Goal: Find contact information

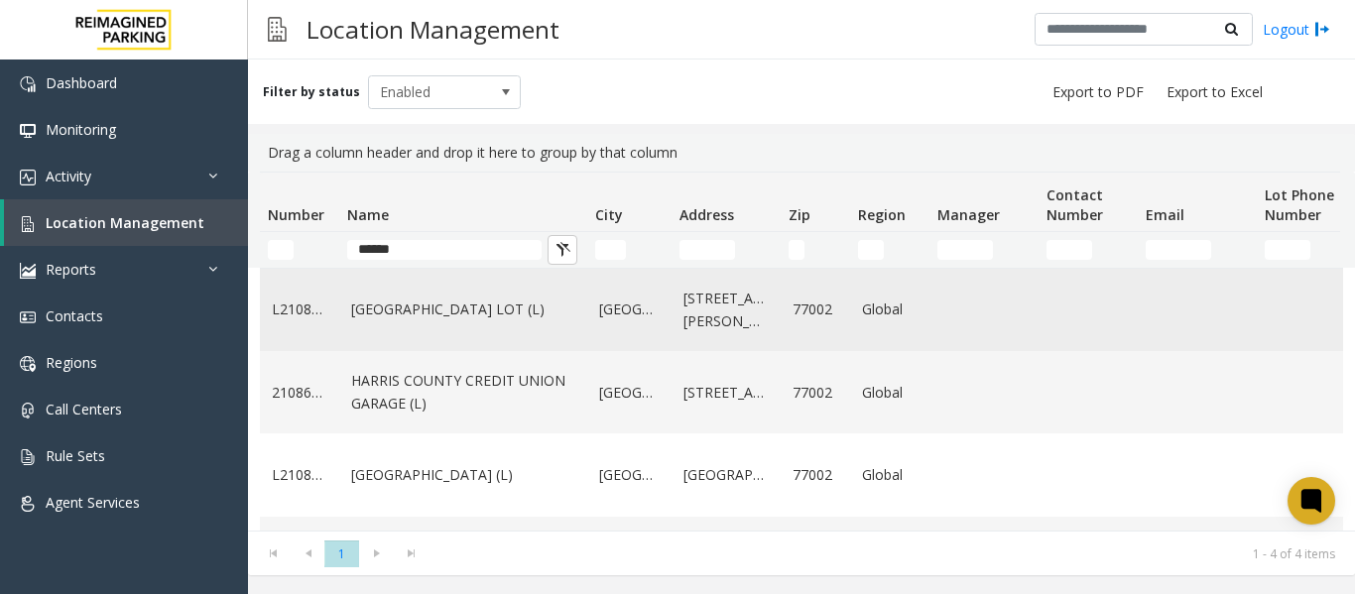
type input "******"
click at [494, 301] on link "[GEOGRAPHIC_DATA] LOT (L)" at bounding box center [463, 310] width 224 height 22
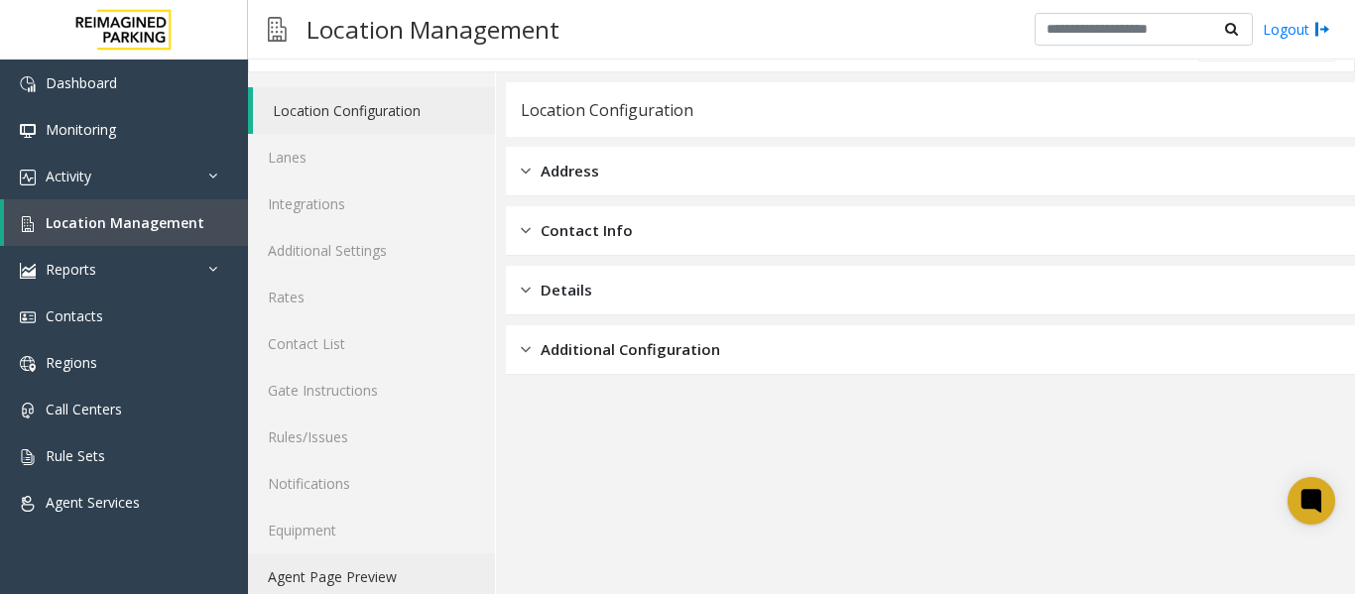
scroll to position [60, 0]
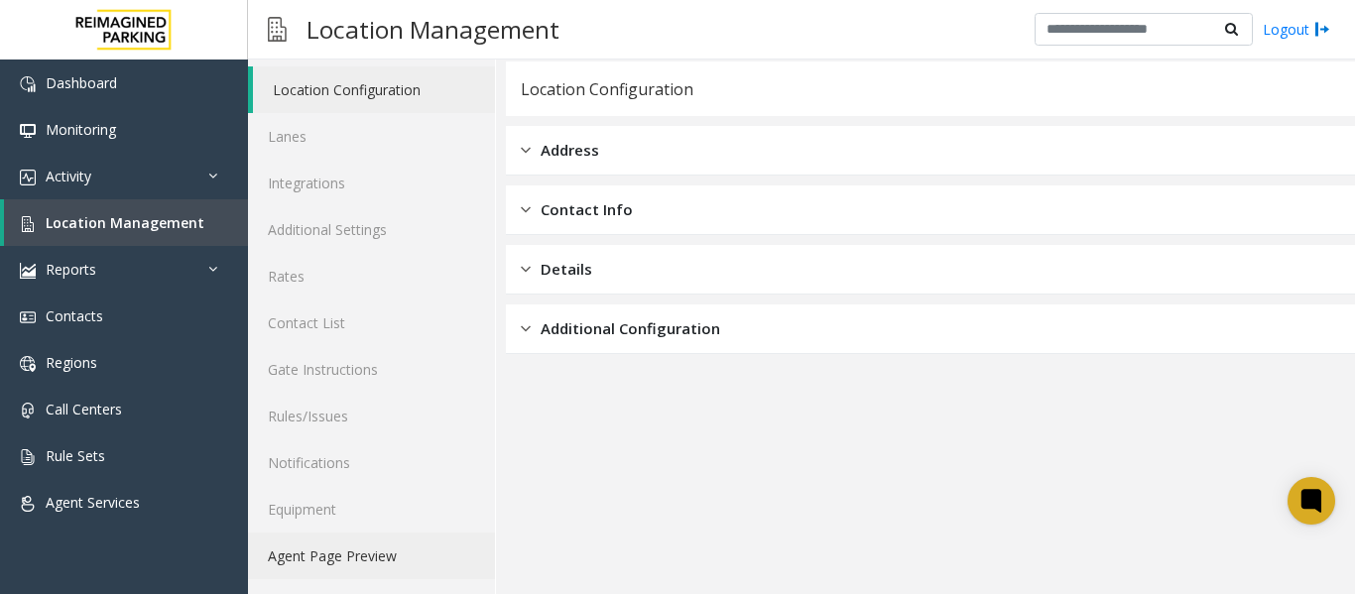
click at [369, 551] on link "Agent Page Preview" at bounding box center [371, 556] width 247 height 47
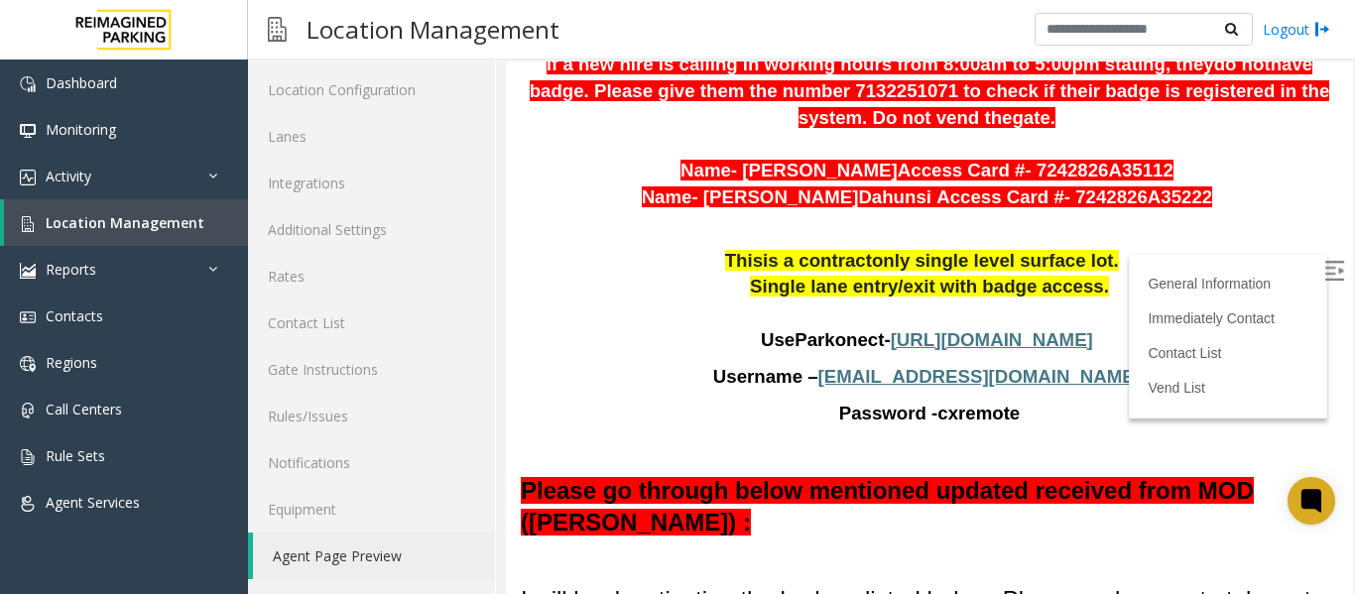
scroll to position [1190, 0]
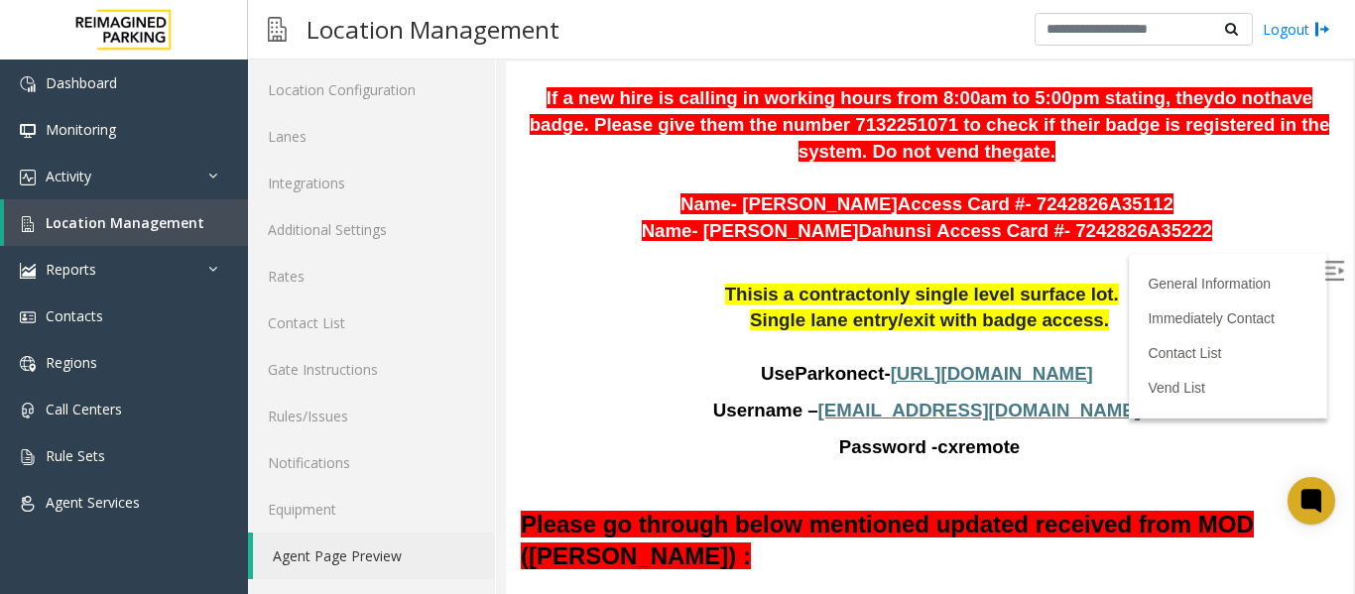
click at [968, 363] on span "[URL][DOMAIN_NAME]" at bounding box center [992, 373] width 202 height 21
drag, startPoint x: 1064, startPoint y: 387, endPoint x: 878, endPoint y: 391, distance: 186.5
click at [878, 398] on p "Username – [EMAIL_ADDRESS][DOMAIN_NAME]" at bounding box center [929, 411] width 817 height 27
copy p "[EMAIL_ADDRESS][DOMAIN_NAME]"
drag, startPoint x: 1023, startPoint y: 423, endPoint x: 922, endPoint y: 421, distance: 100.2
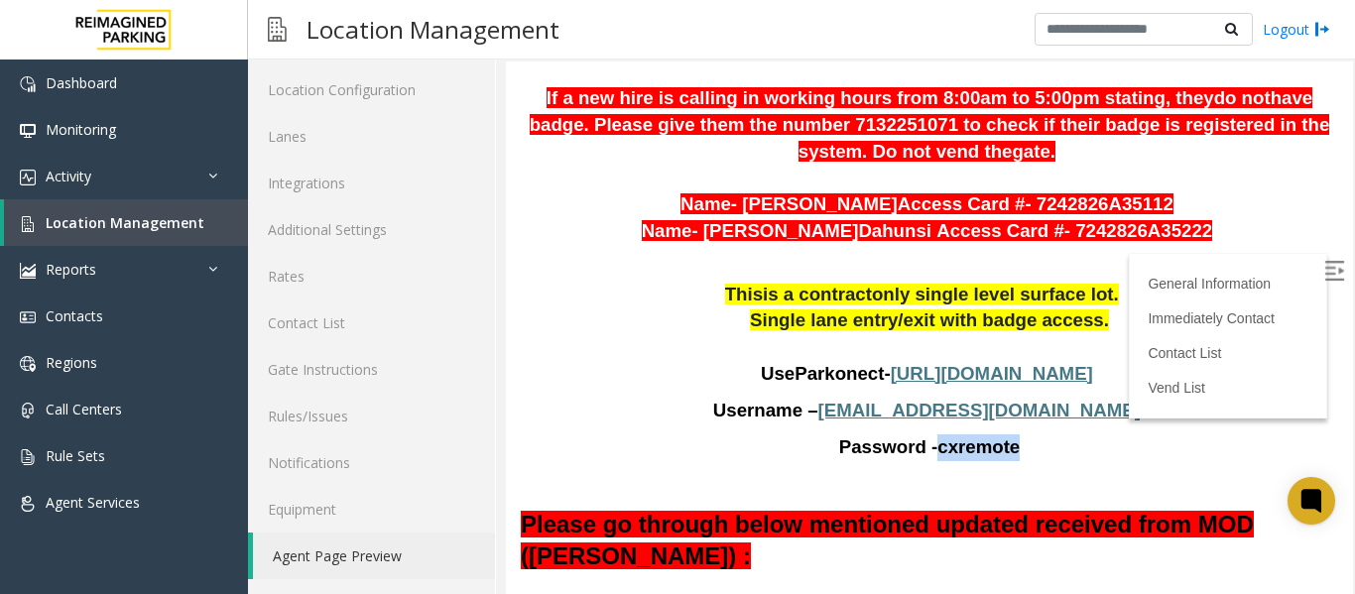
click at [922, 434] on p "Password - cxremote" at bounding box center [929, 447] width 817 height 27
copy span "cxremote"
